Goal: Information Seeking & Learning: Learn about a topic

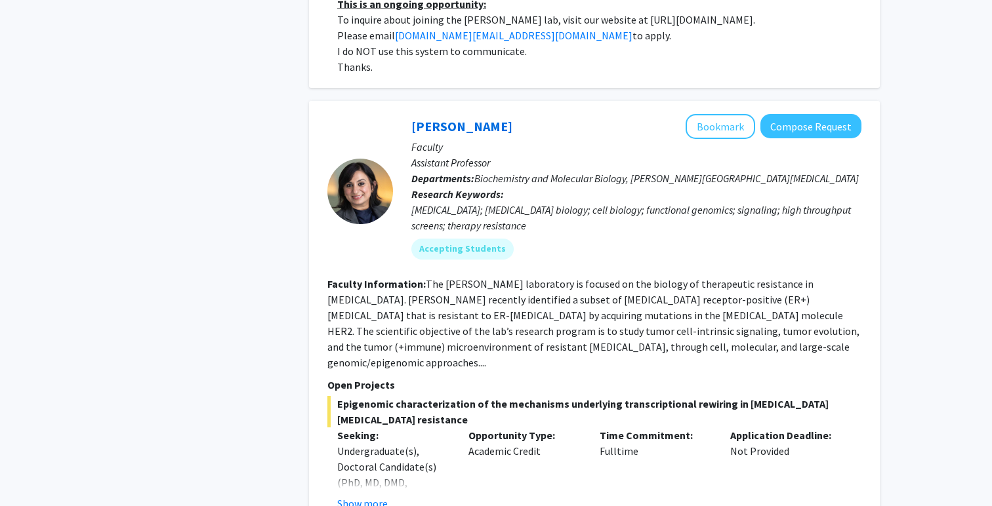
scroll to position [3509, 0]
click at [387, 496] on div "Show more" at bounding box center [392, 504] width 111 height 16
click at [378, 496] on button "Show more" at bounding box center [362, 504] width 50 height 16
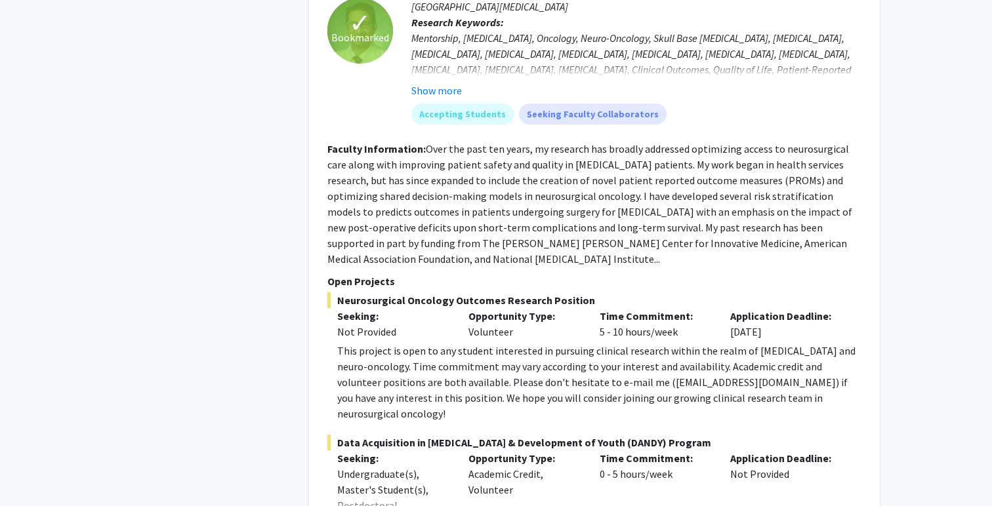
scroll to position [4864, 0]
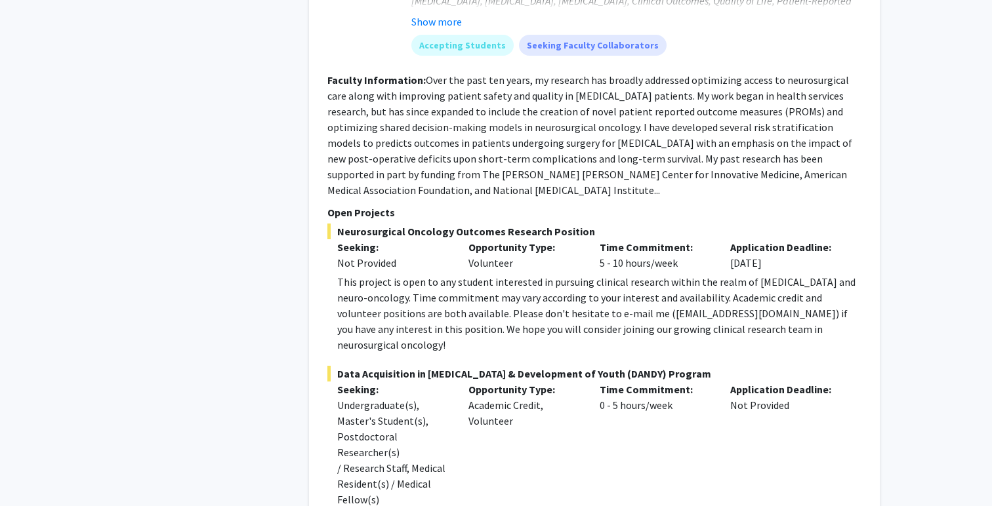
scroll to position [4936, 0]
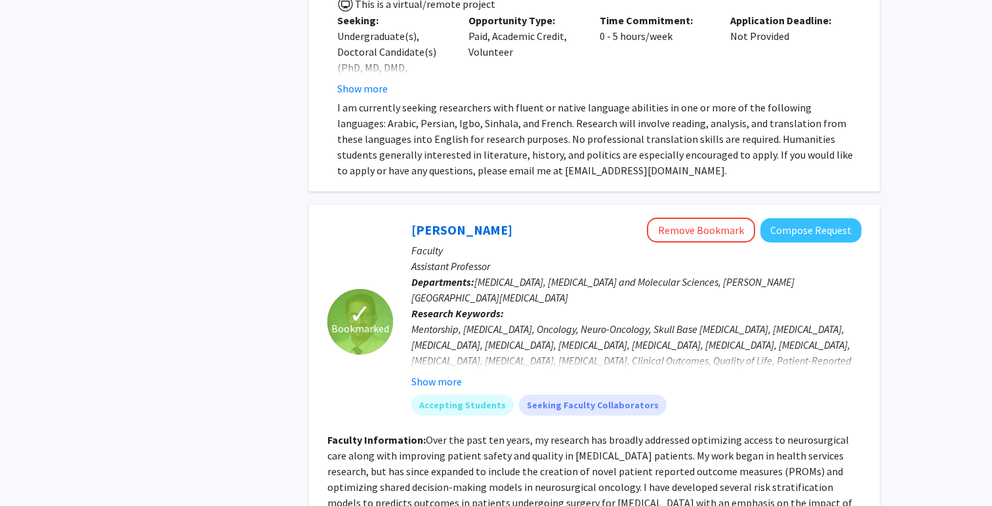
scroll to position [4500, 0]
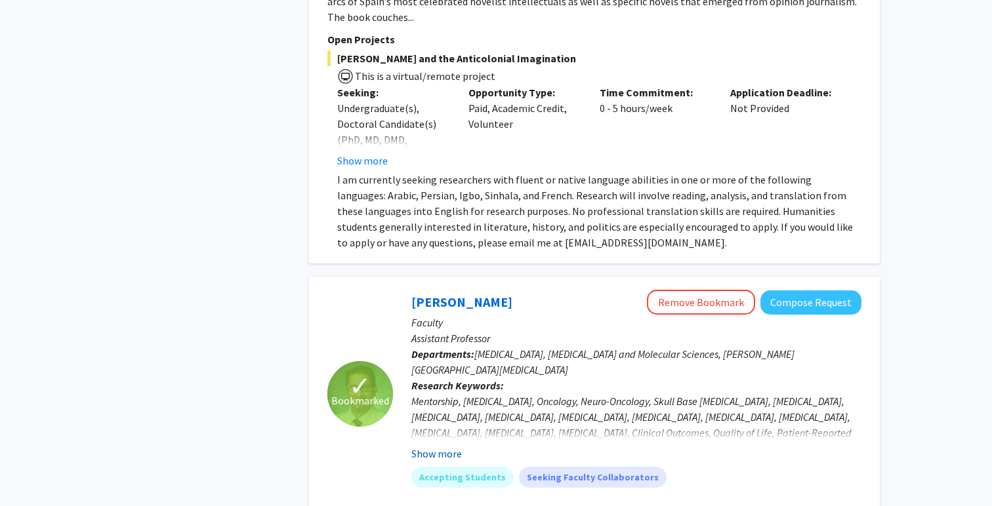
click at [453, 446] on button "Show more" at bounding box center [436, 454] width 50 height 16
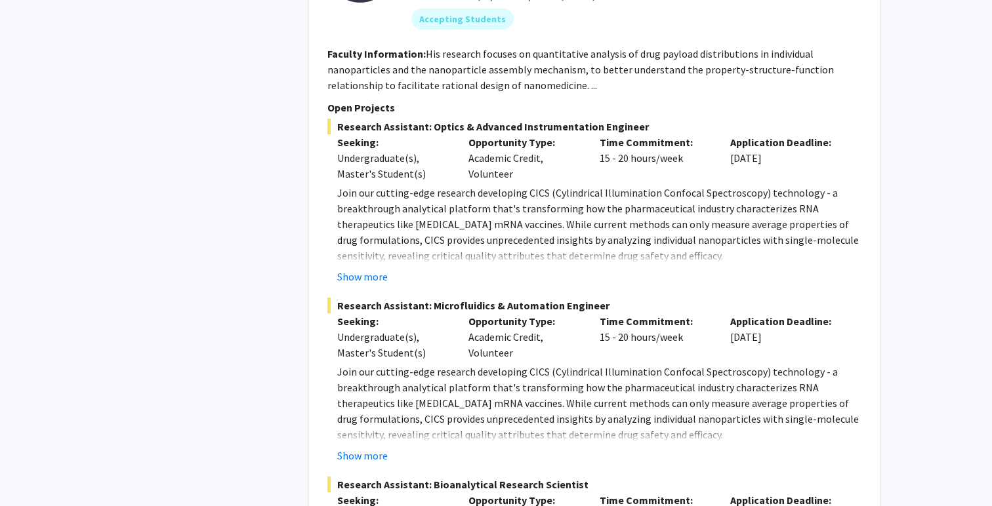
scroll to position [6014, 0]
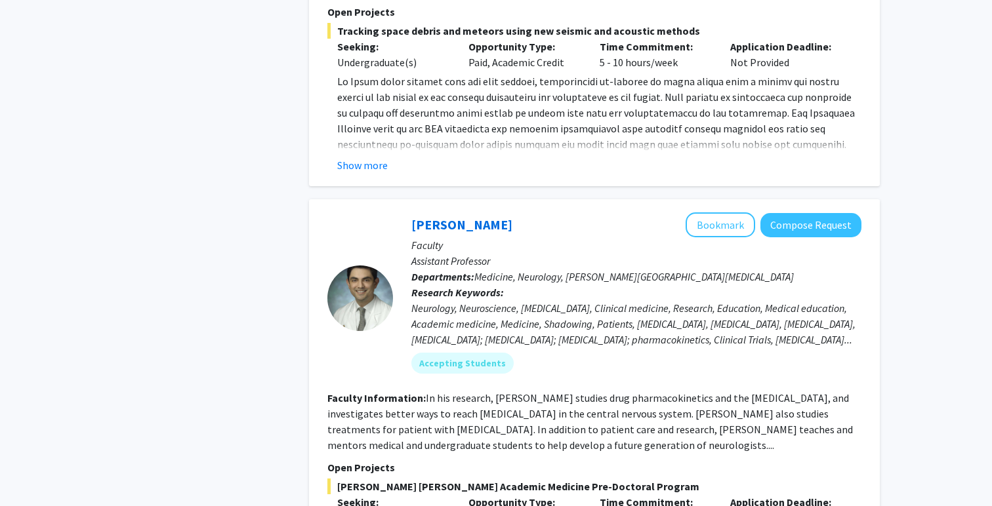
scroll to position [1055, 0]
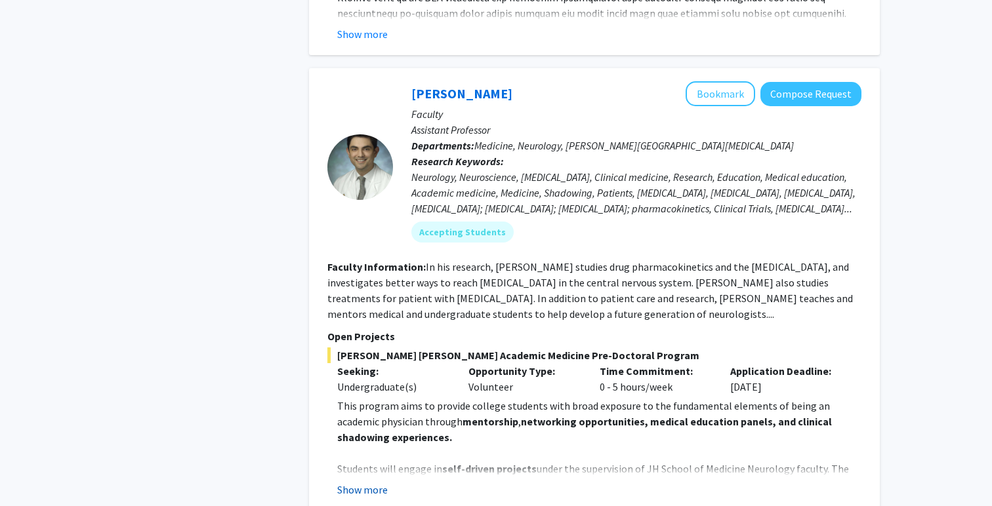
click at [372, 482] on button "Show more" at bounding box center [362, 490] width 50 height 16
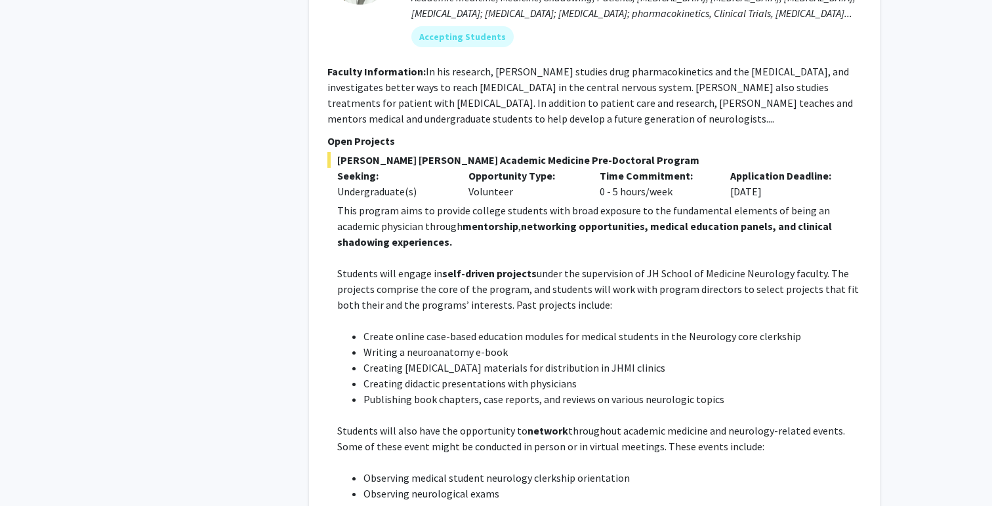
scroll to position [1056, 0]
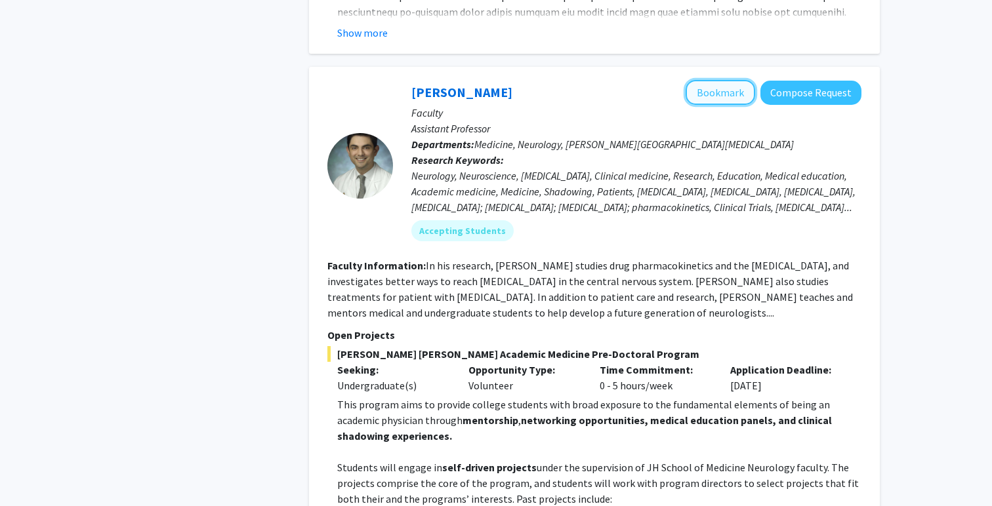
click at [718, 80] on button "Bookmark" at bounding box center [720, 92] width 70 height 25
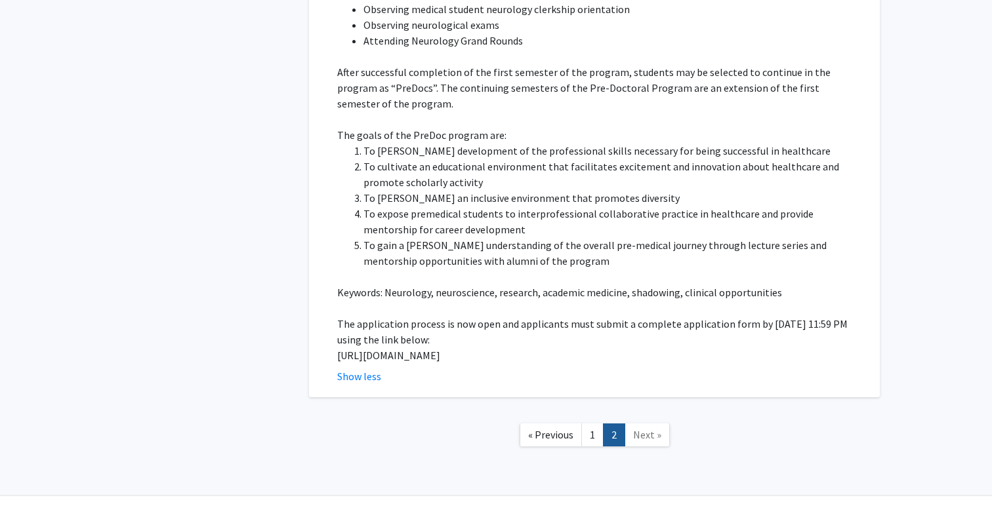
scroll to position [1723, 0]
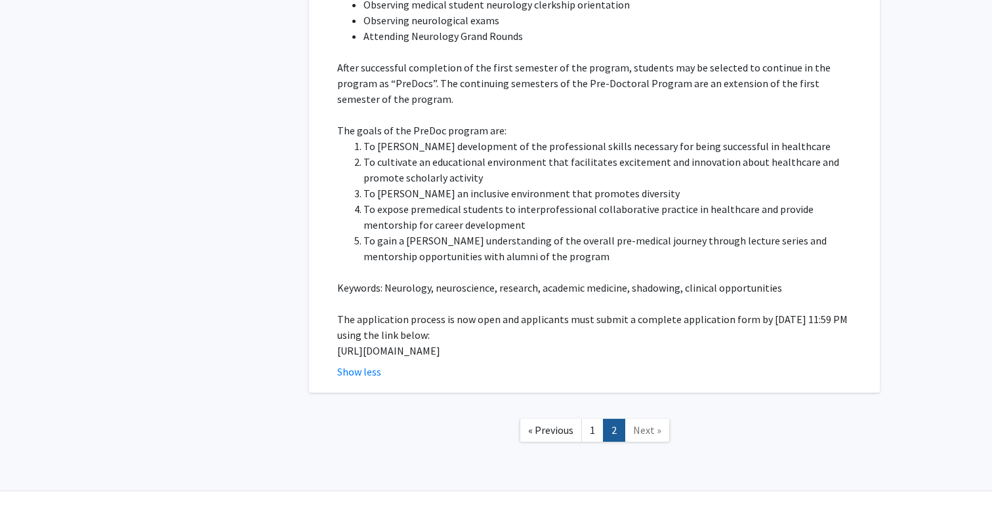
click at [640, 424] on span "Next »" at bounding box center [647, 430] width 28 height 13
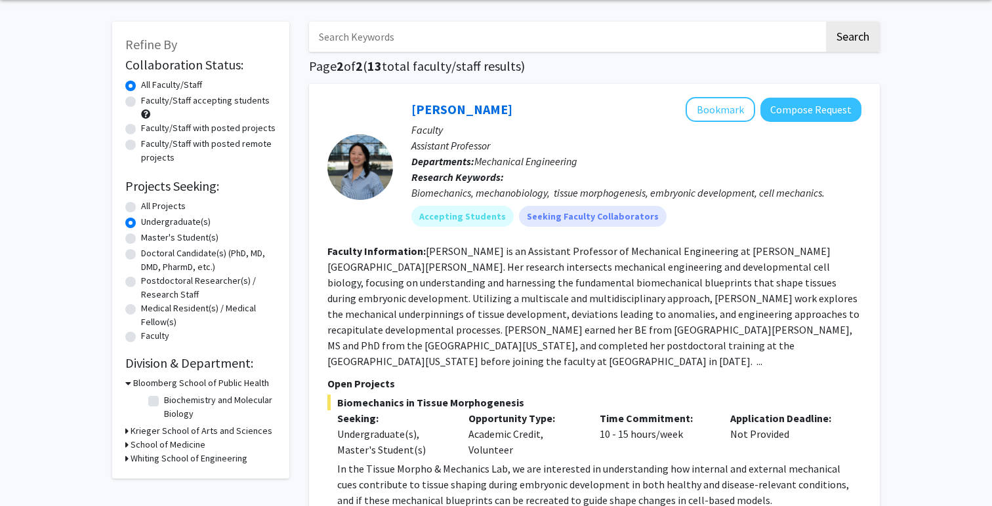
scroll to position [53, 0]
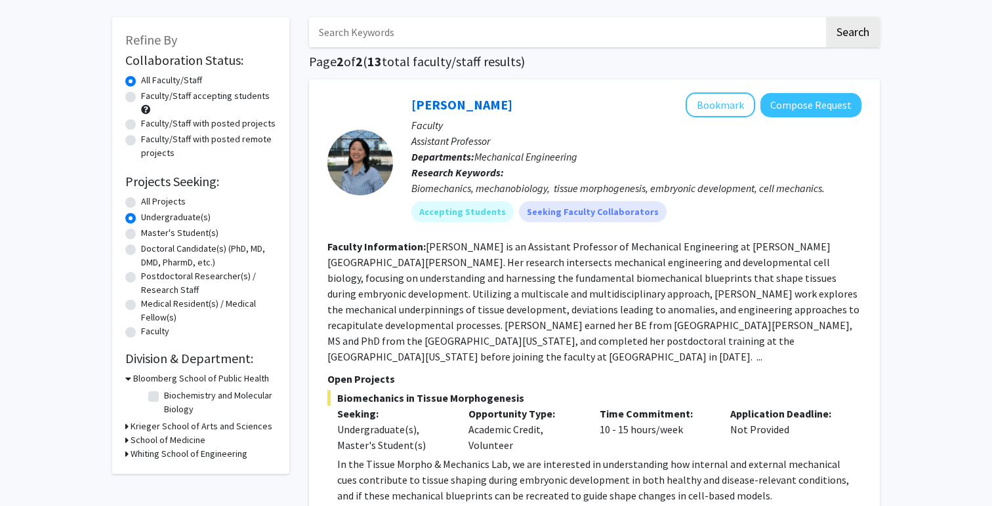
click at [141, 201] on label "All Projects" at bounding box center [163, 202] width 45 height 14
click at [141, 201] on input "All Projects" at bounding box center [145, 199] width 9 height 9
radio input "true"
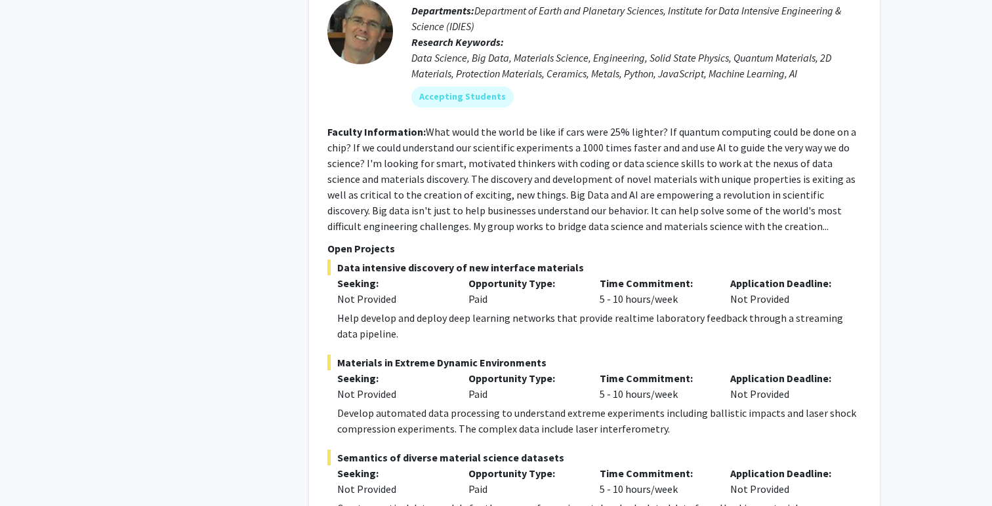
scroll to position [6302, 0]
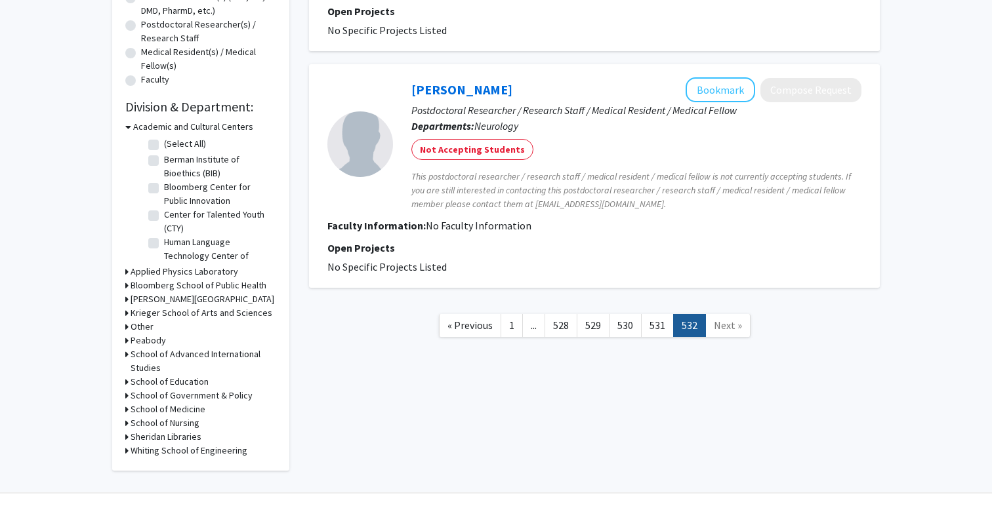
scroll to position [338, 0]
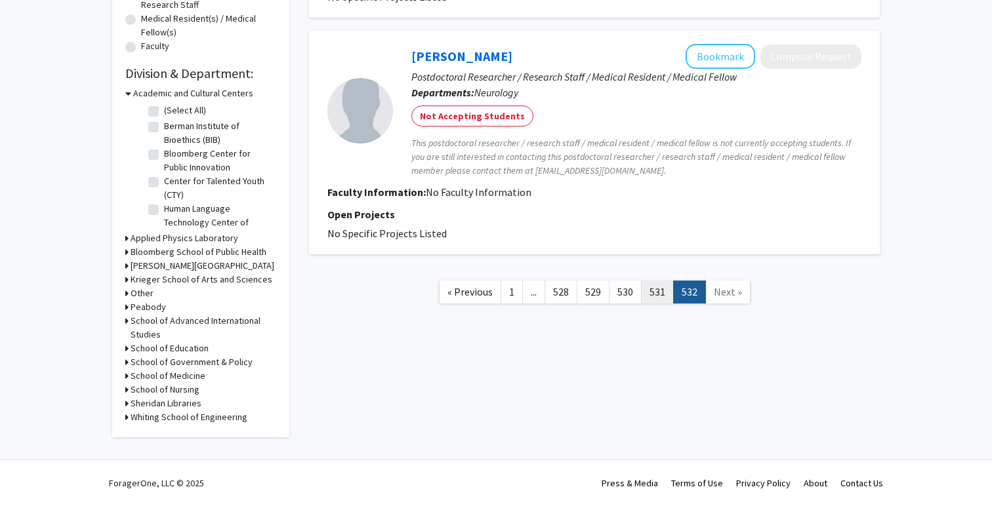
click at [654, 287] on link "531" at bounding box center [657, 292] width 33 height 23
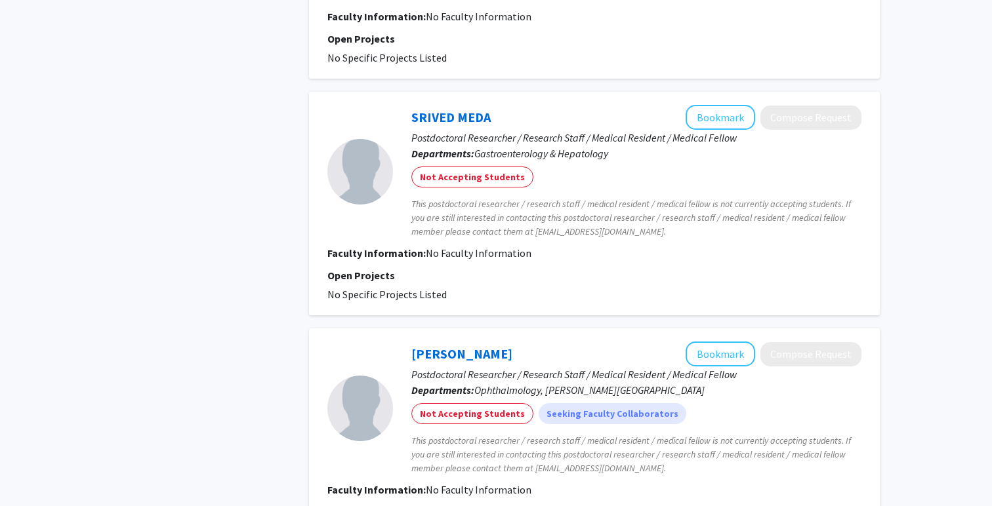
scroll to position [2141, 0]
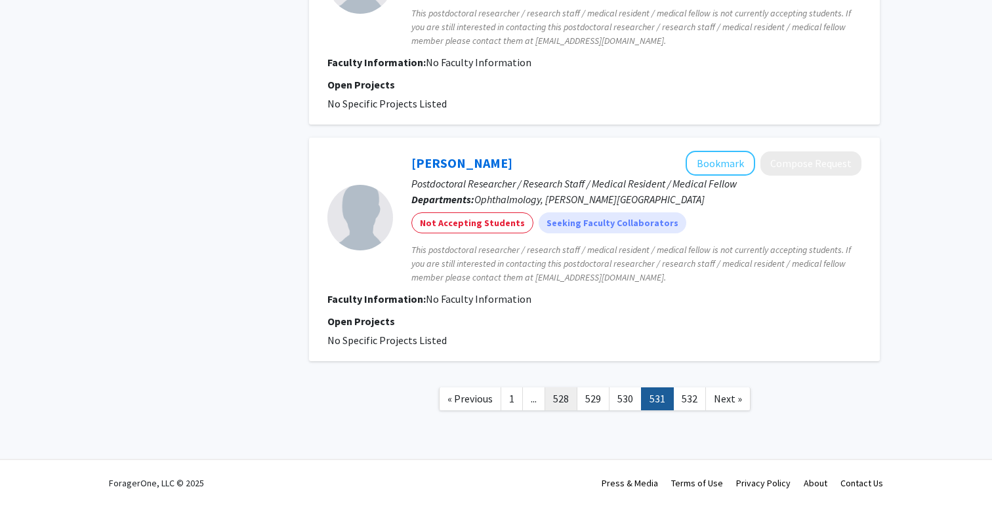
click at [570, 399] on link "528" at bounding box center [560, 399] width 33 height 23
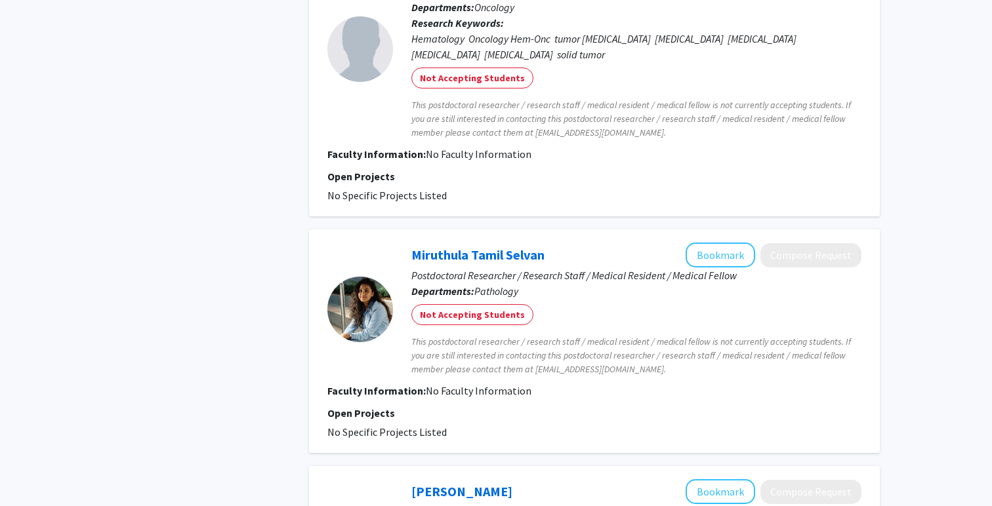
scroll to position [2204, 0]
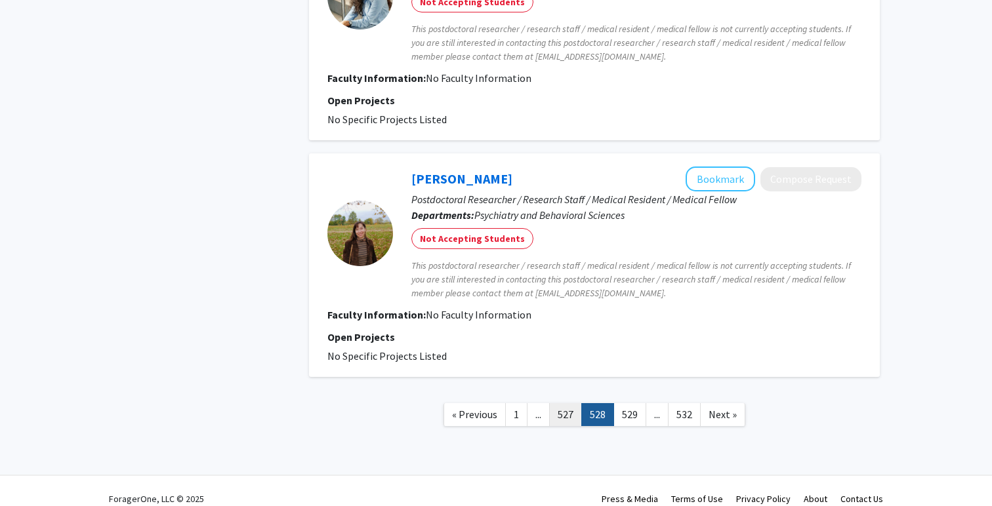
click at [558, 403] on link "527" at bounding box center [565, 414] width 33 height 23
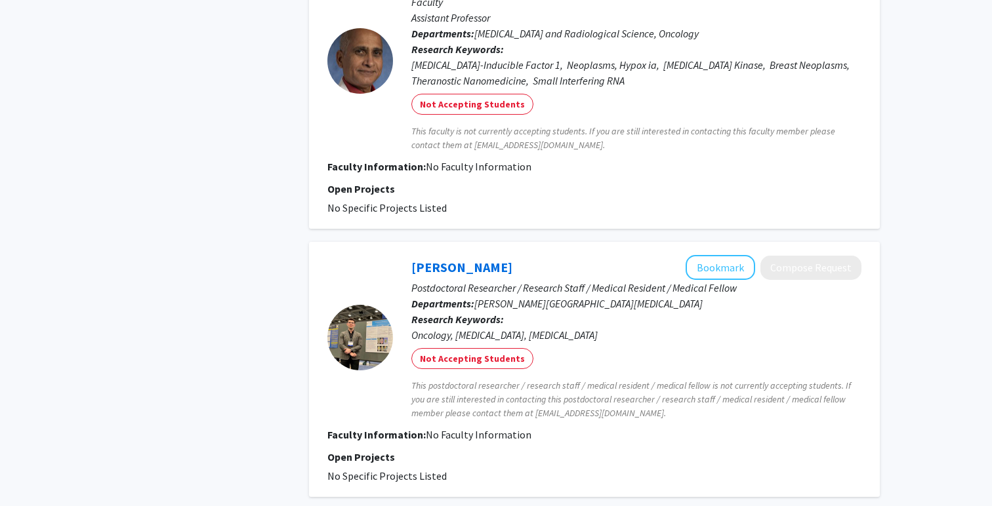
scroll to position [2307, 0]
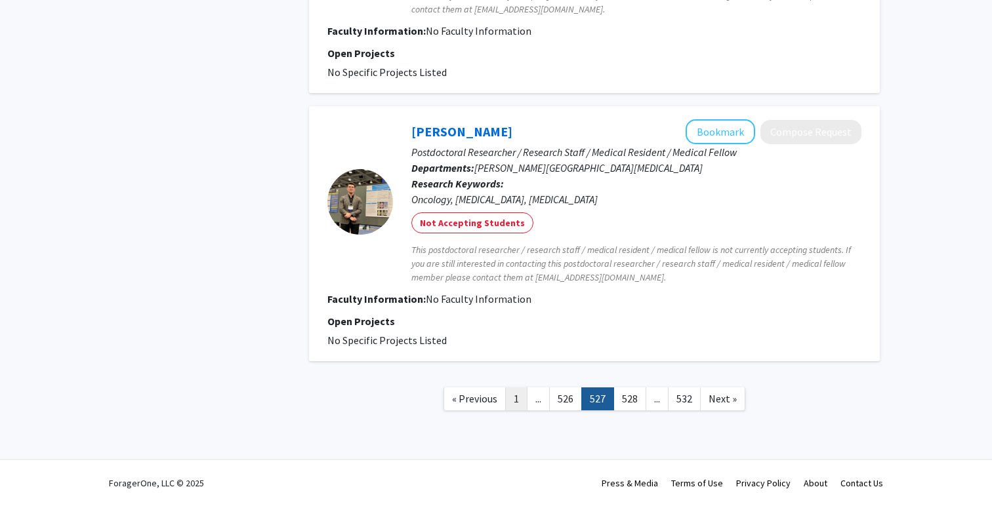
click at [521, 402] on link "1" at bounding box center [516, 399] width 22 height 23
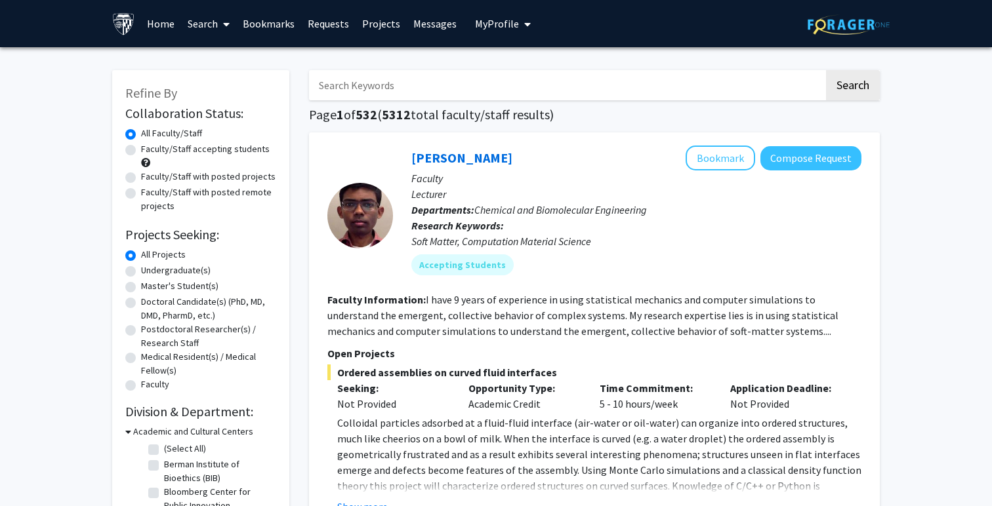
click at [471, 83] on input "Search Keywords" at bounding box center [566, 85] width 515 height 30
type input "dermatology"
click at [826, 70] on button "Search" at bounding box center [853, 85] width 54 height 30
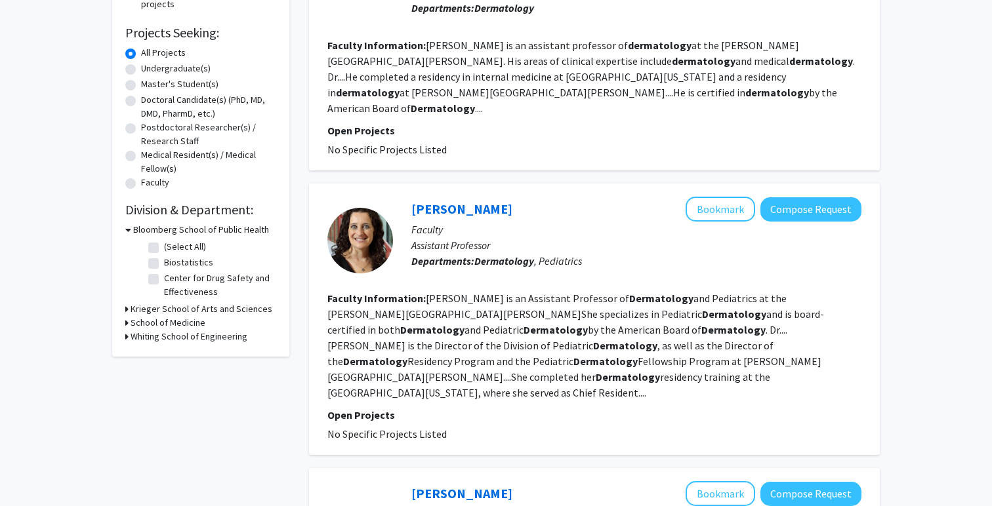
scroll to position [212, 0]
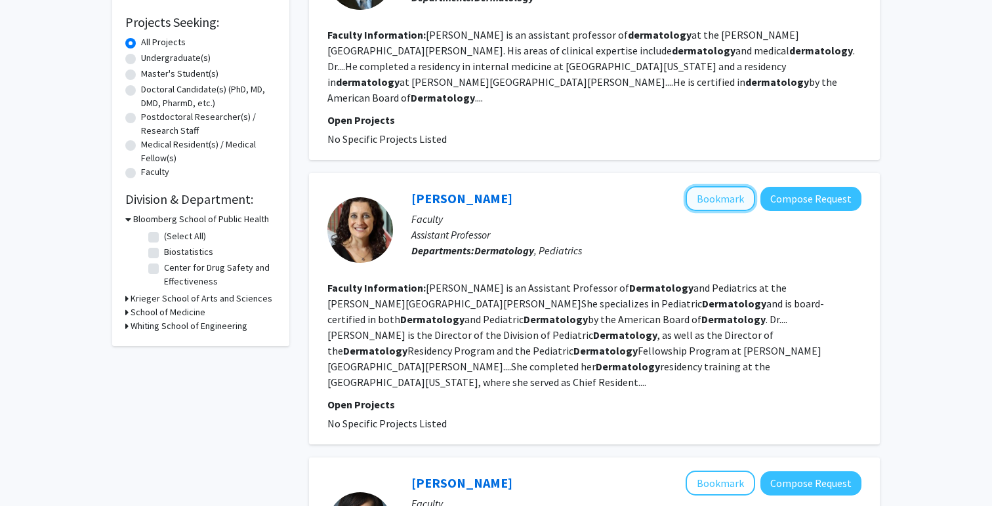
click at [725, 186] on button "Bookmark" at bounding box center [720, 198] width 70 height 25
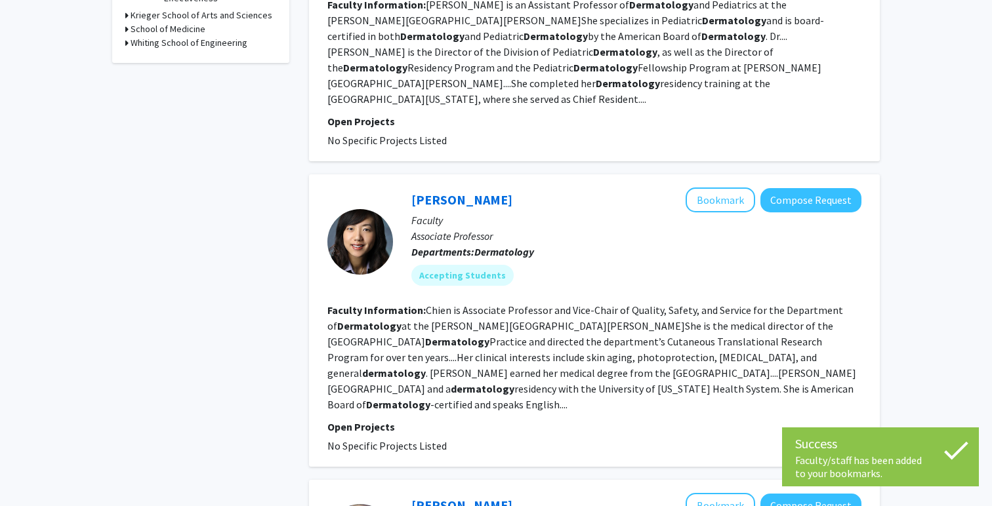
scroll to position [494, 0]
